Goal: Information Seeking & Learning: Find specific fact

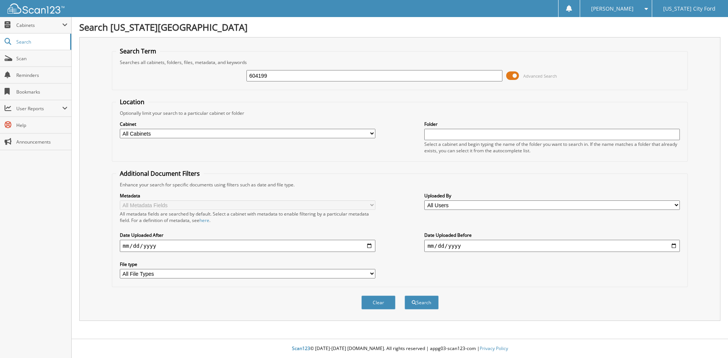
type input "604199"
click at [405, 296] on button "Search" at bounding box center [422, 303] width 34 height 14
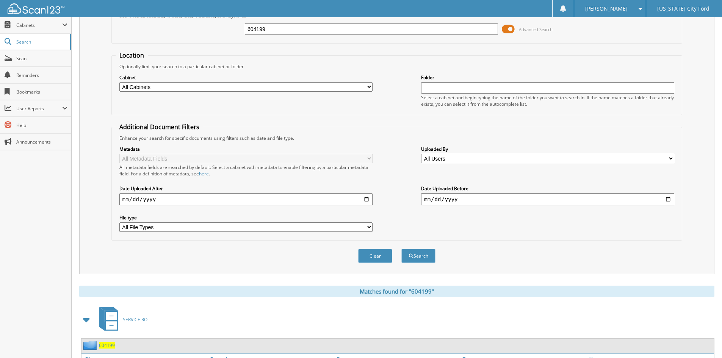
scroll to position [95, 0]
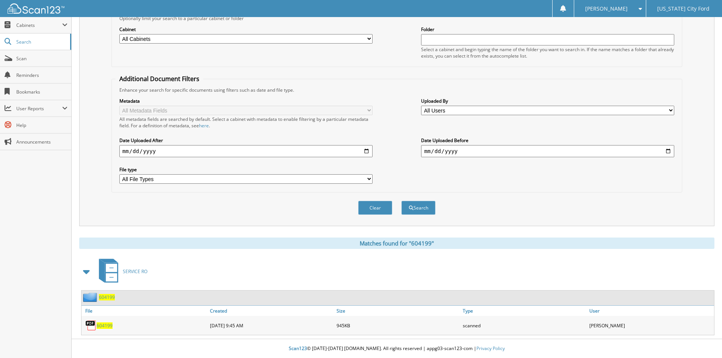
click at [105, 327] on span "604199" at bounding box center [105, 326] width 16 height 6
